Goal: Navigation & Orientation: Find specific page/section

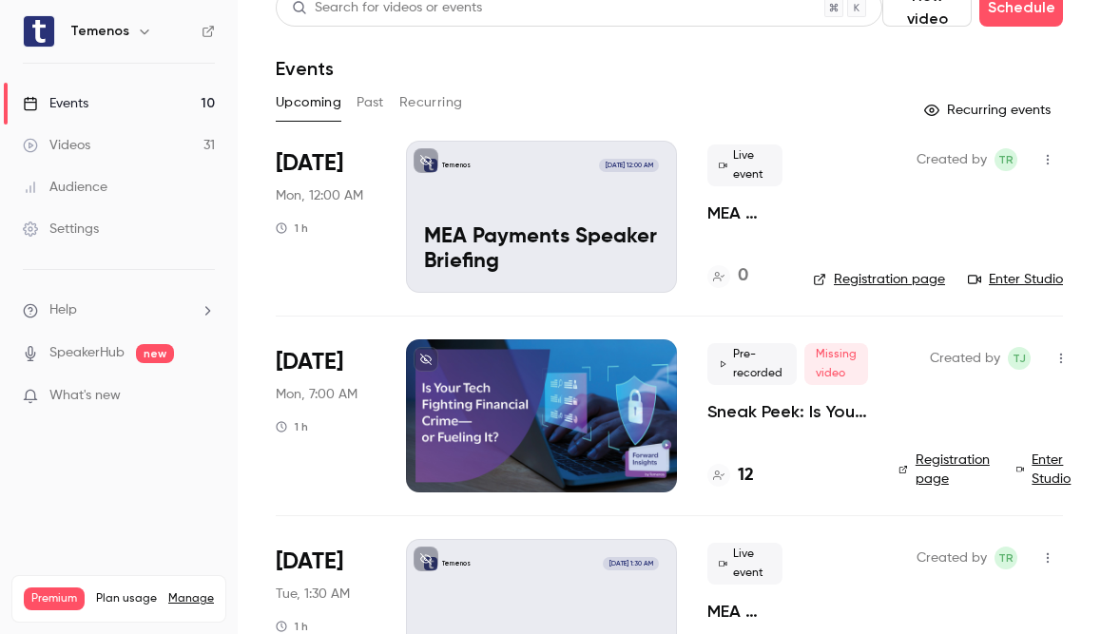
scroll to position [29, 0]
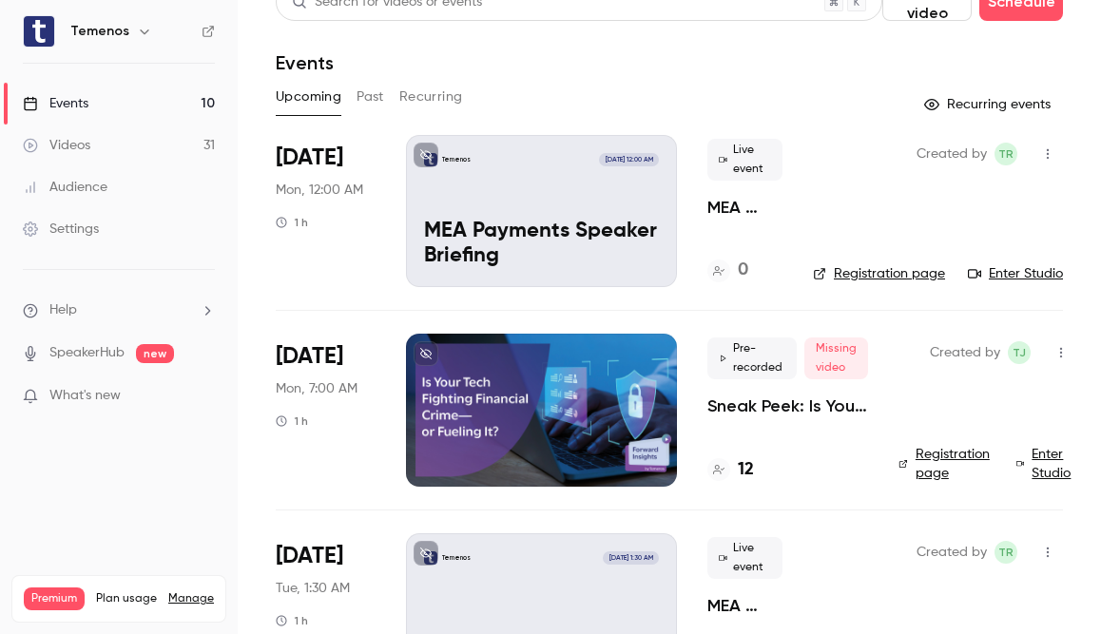
click at [559, 370] on div at bounding box center [541, 410] width 271 height 152
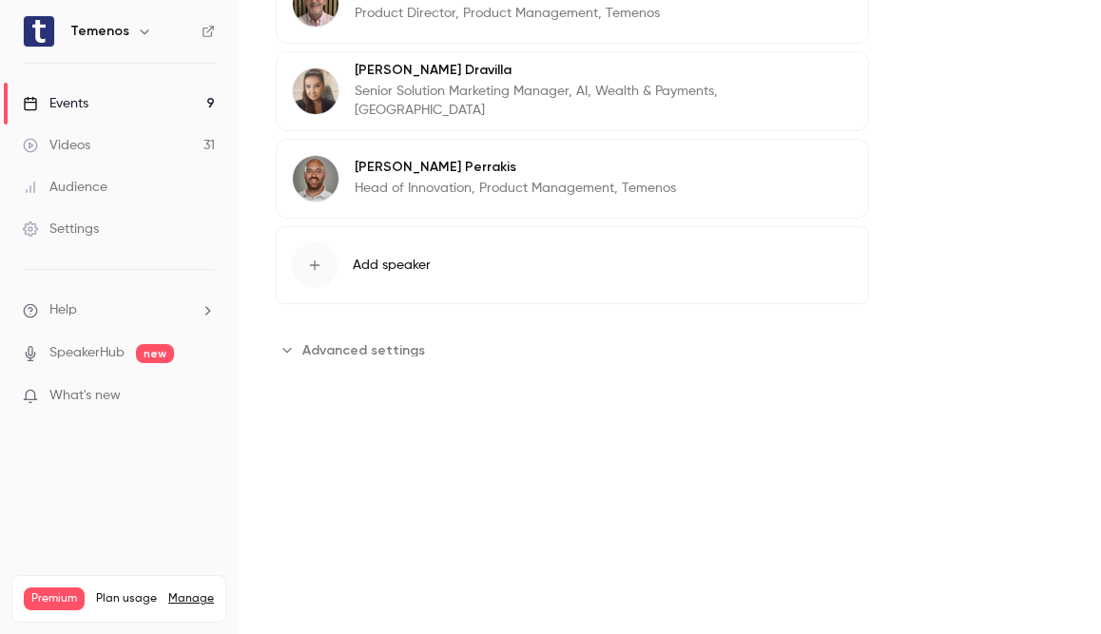
scroll to position [1193, 0]
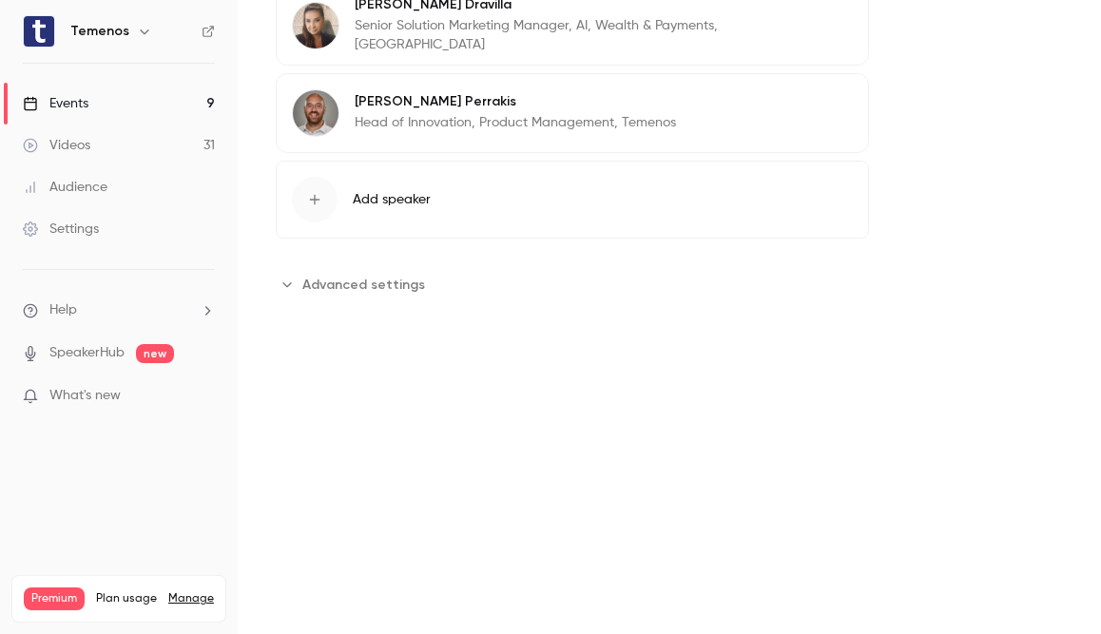
click at [417, 287] on button "Advanced settings" at bounding box center [356, 284] width 161 height 30
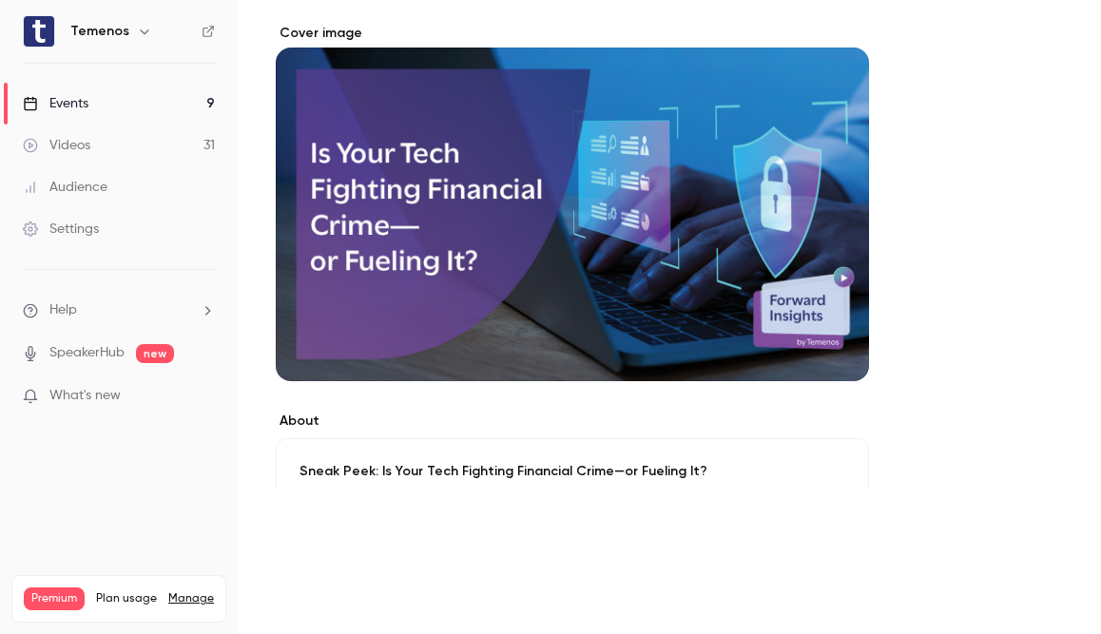
scroll to position [0, 0]
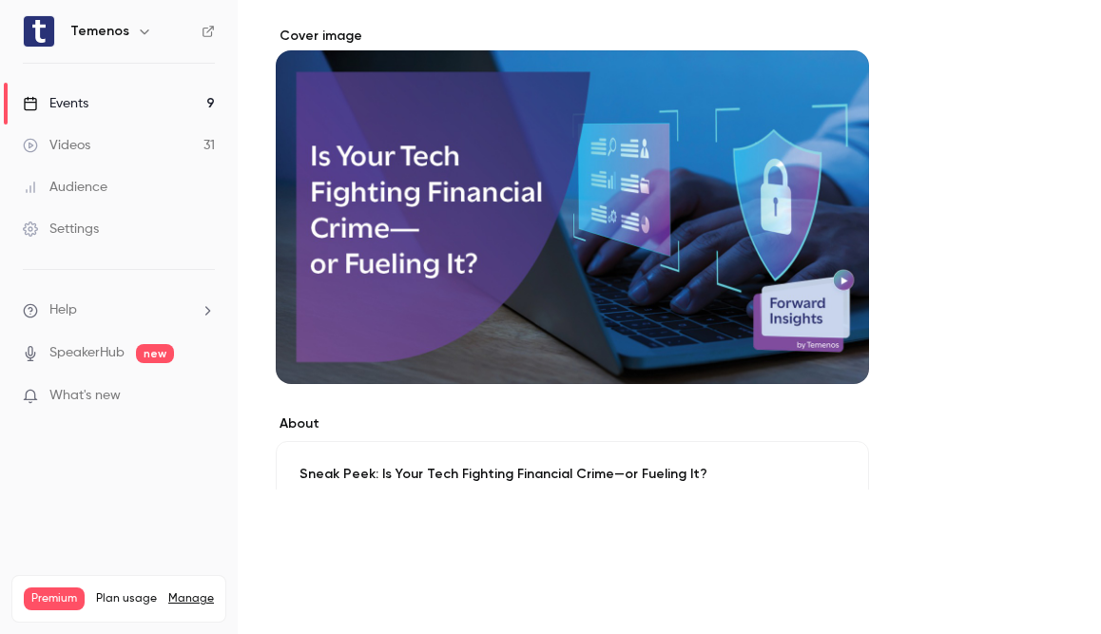
click at [105, 152] on link "Videos 31" at bounding box center [119, 146] width 238 height 42
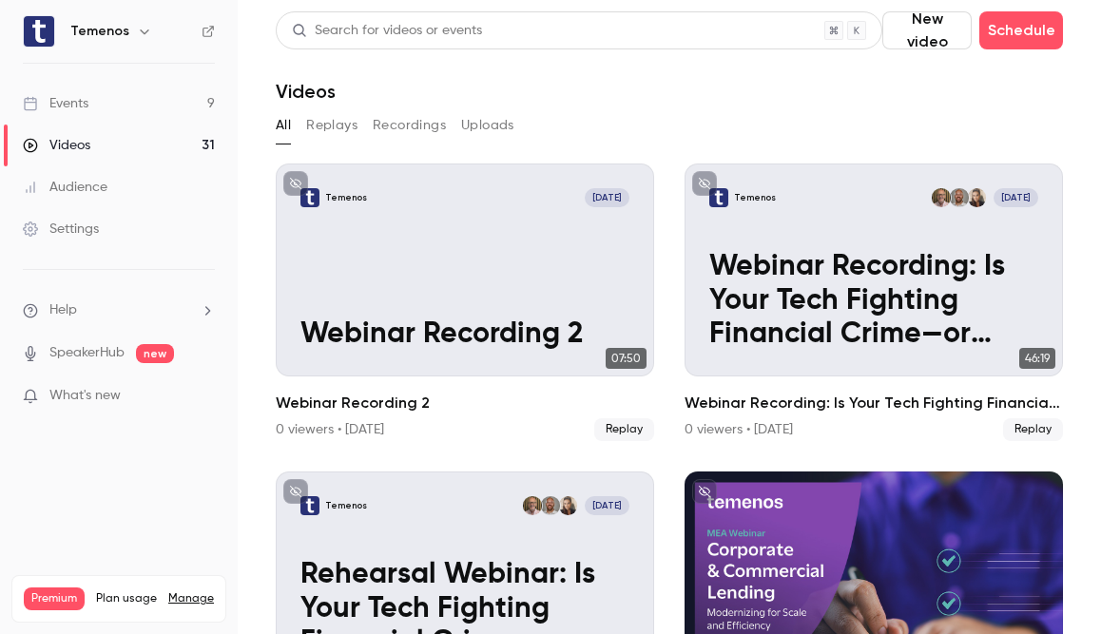
click at [102, 112] on link "Events 9" at bounding box center [119, 104] width 238 height 42
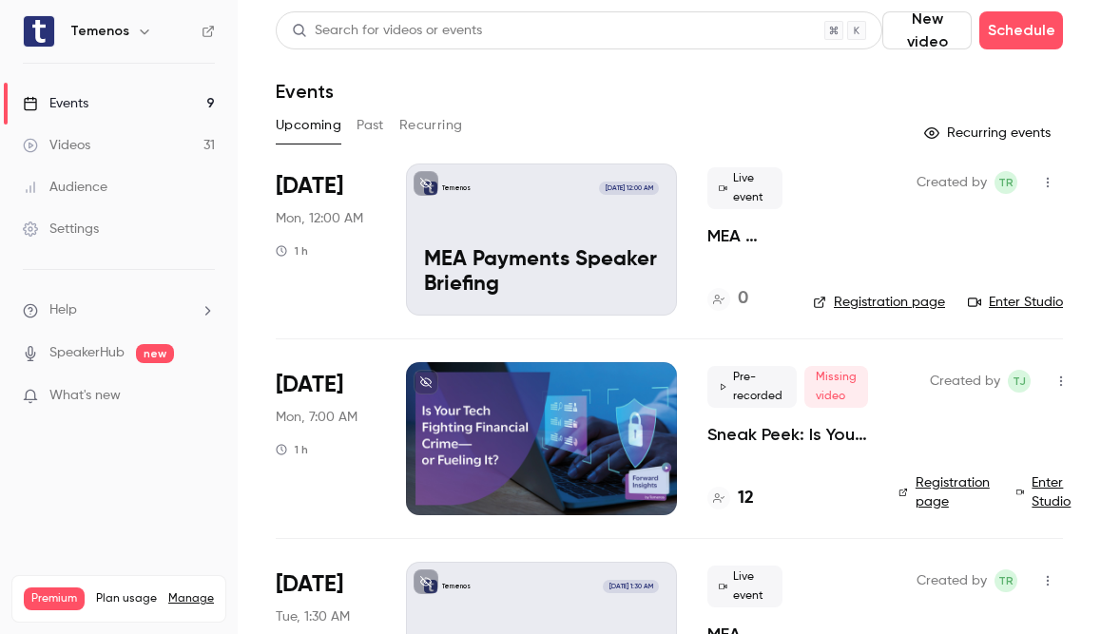
click at [625, 424] on div at bounding box center [541, 438] width 271 height 152
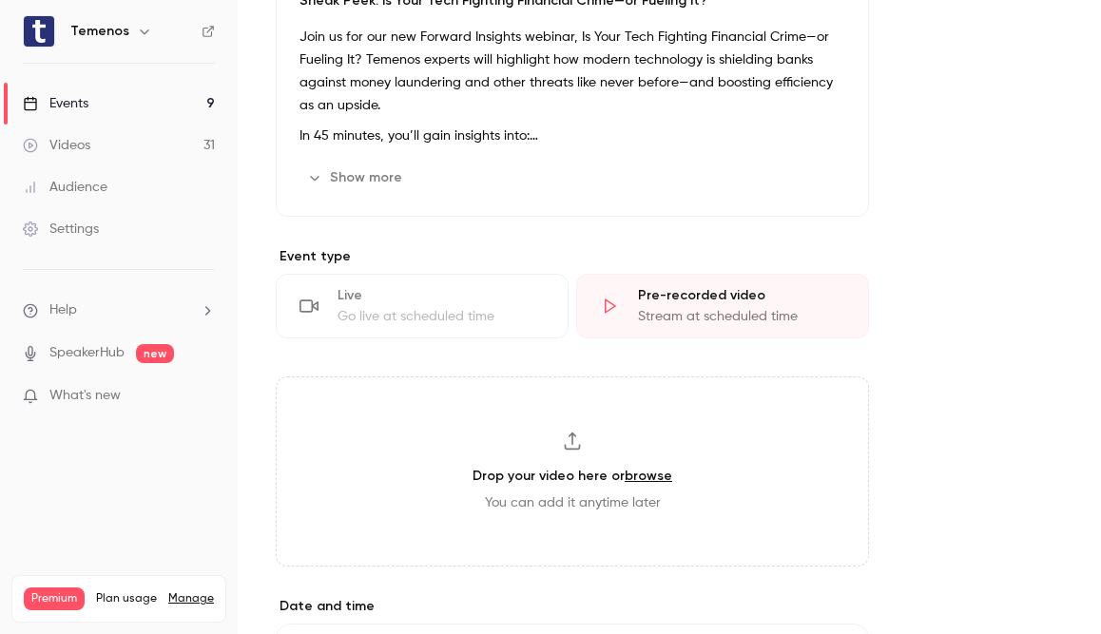
scroll to position [619, 0]
